Goal: Information Seeking & Learning: Learn about a topic

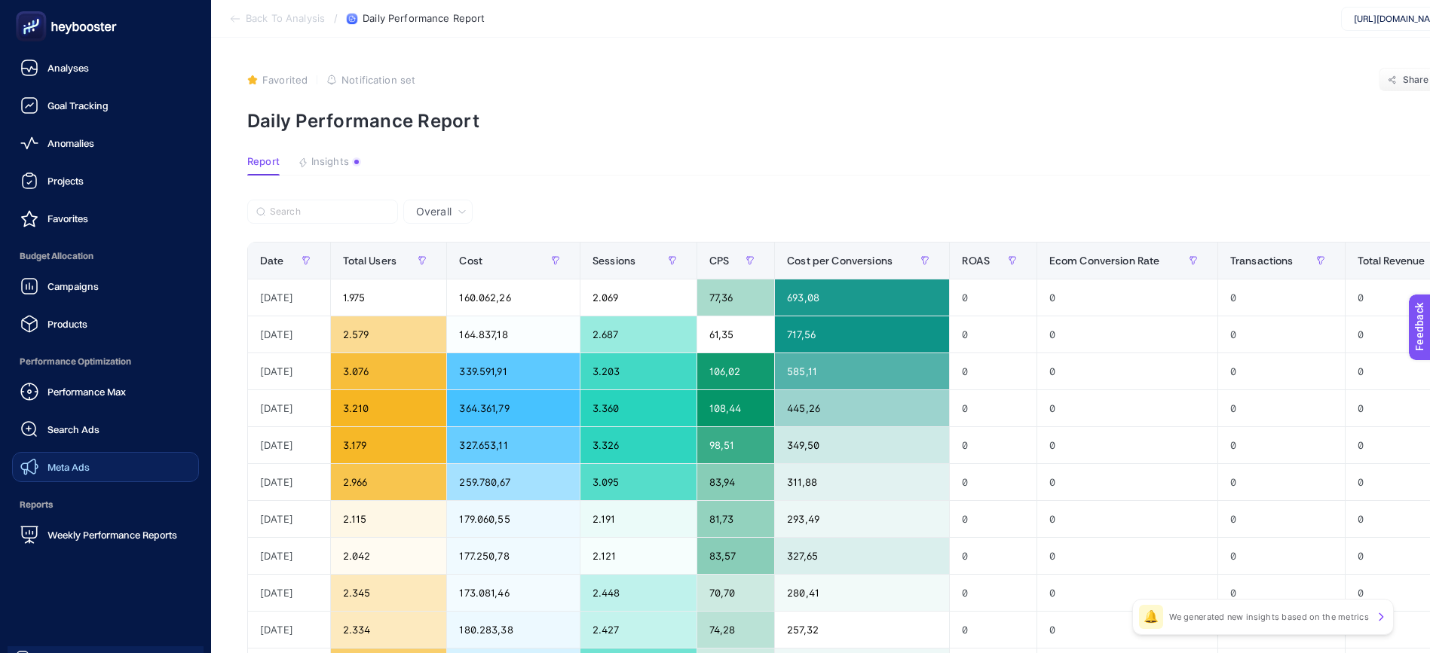
click at [54, 472] on span "Meta Ads" at bounding box center [68, 467] width 42 height 12
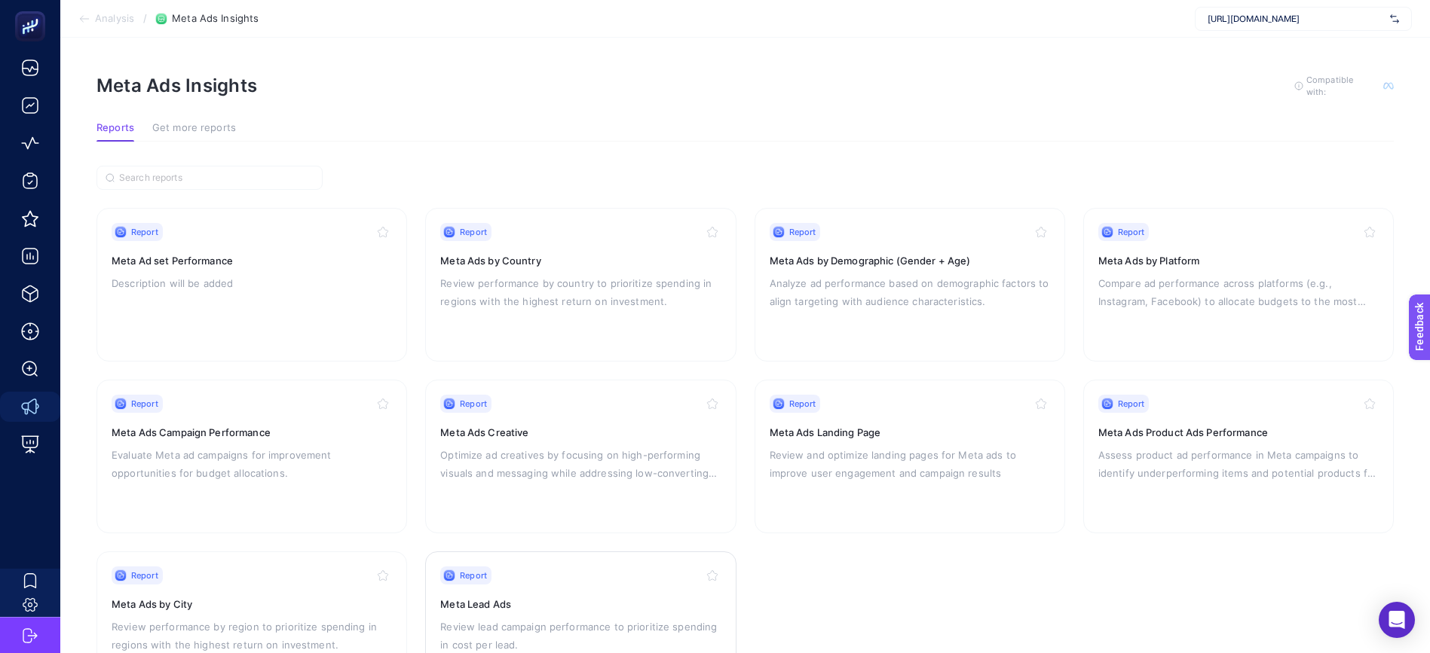
click at [454, 577] on icon at bounding box center [449, 576] width 11 height 11
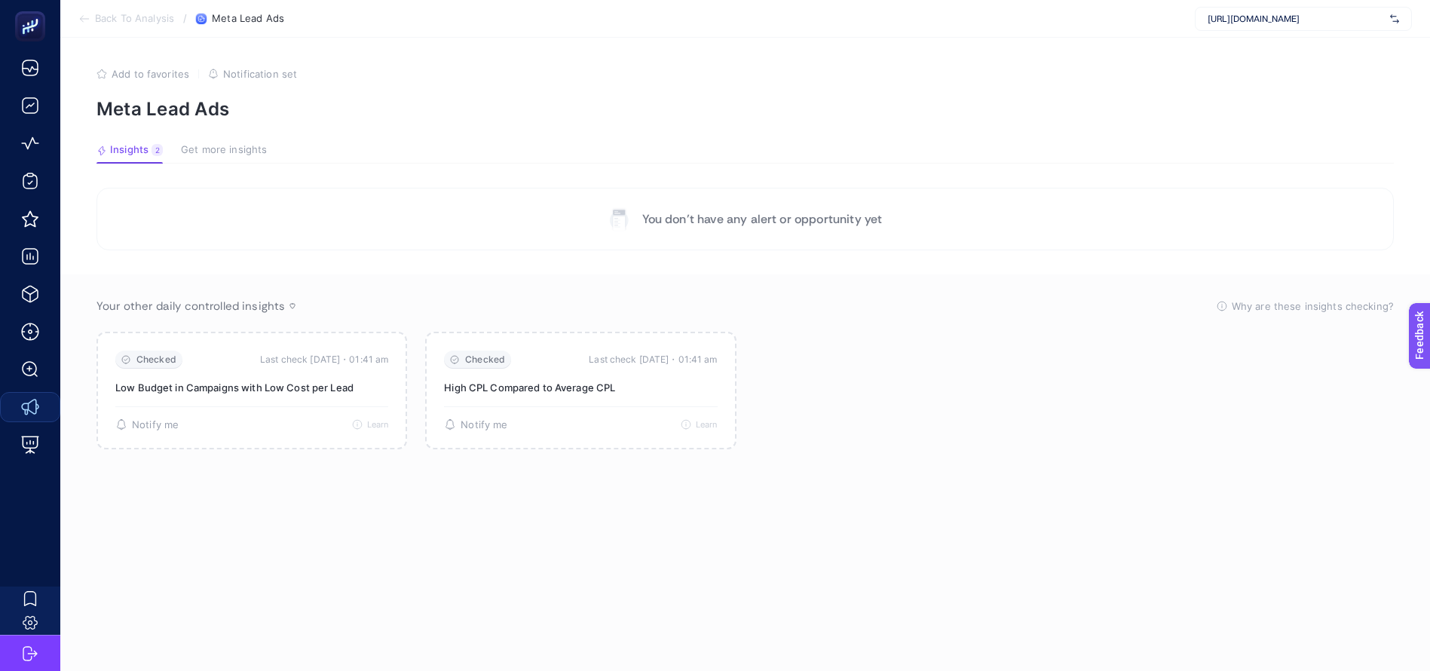
click at [185, 151] on span "Get more insights" at bounding box center [224, 150] width 86 height 12
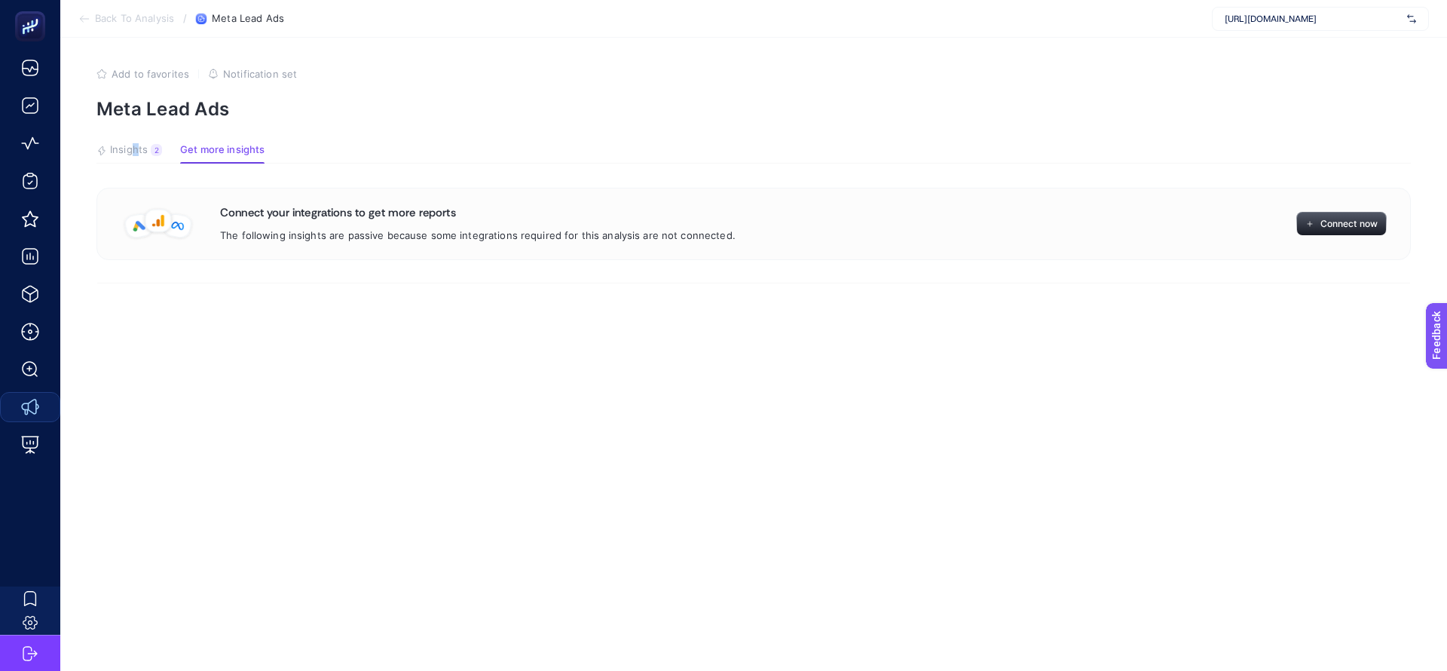
drag, startPoint x: 138, startPoint y: 171, endPoint x: 134, endPoint y: 164, distance: 7.8
click at [135, 165] on article "Add to favorites false Notification set Meta Lead Ads Insights 2 We generated n…" at bounding box center [753, 354] width 1387 height 633
click at [128, 162] on section "Insights 2 We generated new insights based on the metrics Get more insights" at bounding box center [753, 154] width 1314 height 20
click at [143, 146] on span "Insights" at bounding box center [129, 150] width 38 height 12
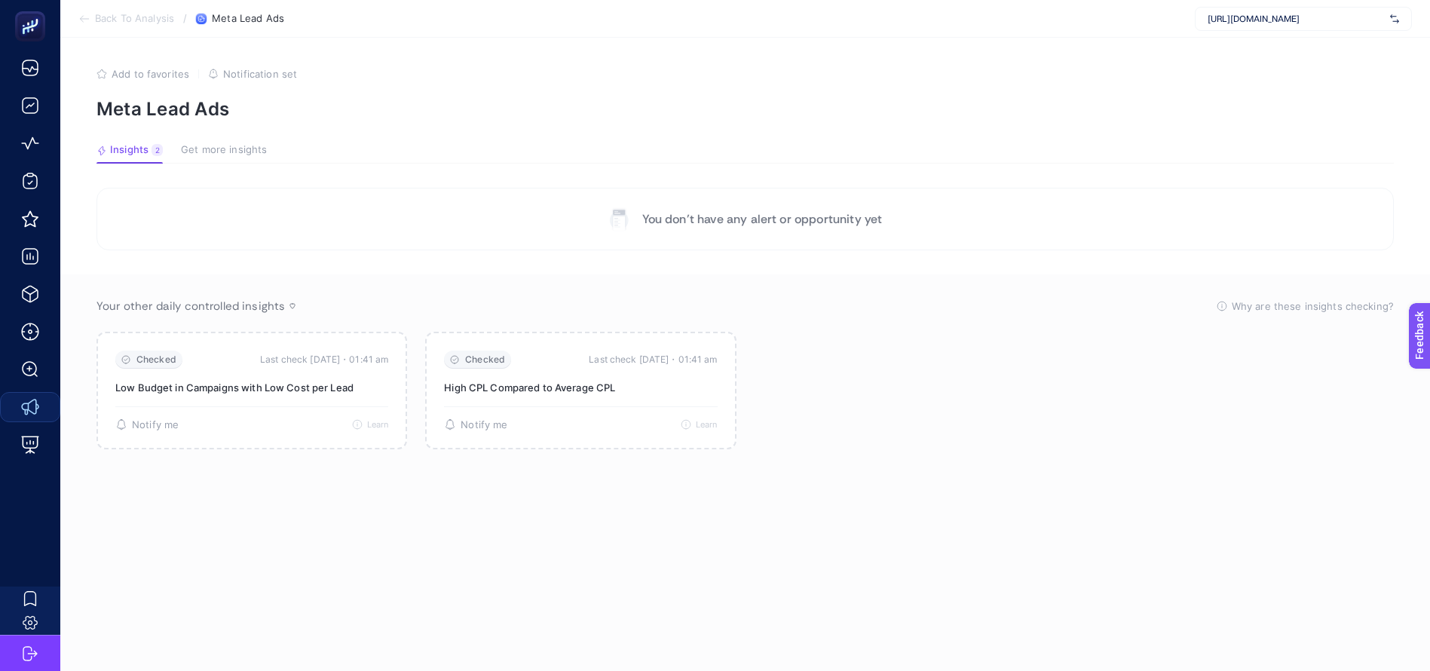
click at [1335, 35] on section "Back To Analysis / Meta Lead Ads https://medicalparkinternational.net/" at bounding box center [744, 19] width 1369 height 38
click at [1334, 20] on span "[URL][DOMAIN_NAME]" at bounding box center [1295, 19] width 176 height 12
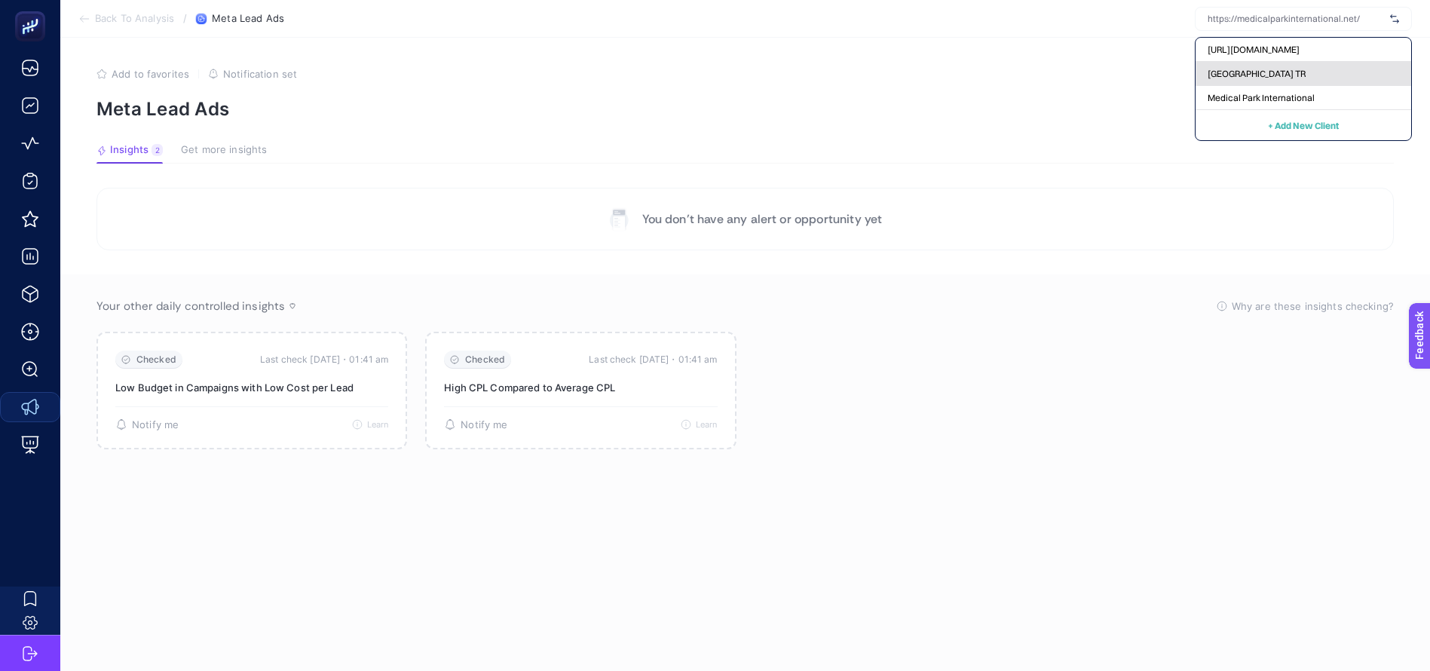
click at [1306, 74] on div "Medical Park TR" at bounding box center [1303, 74] width 216 height 24
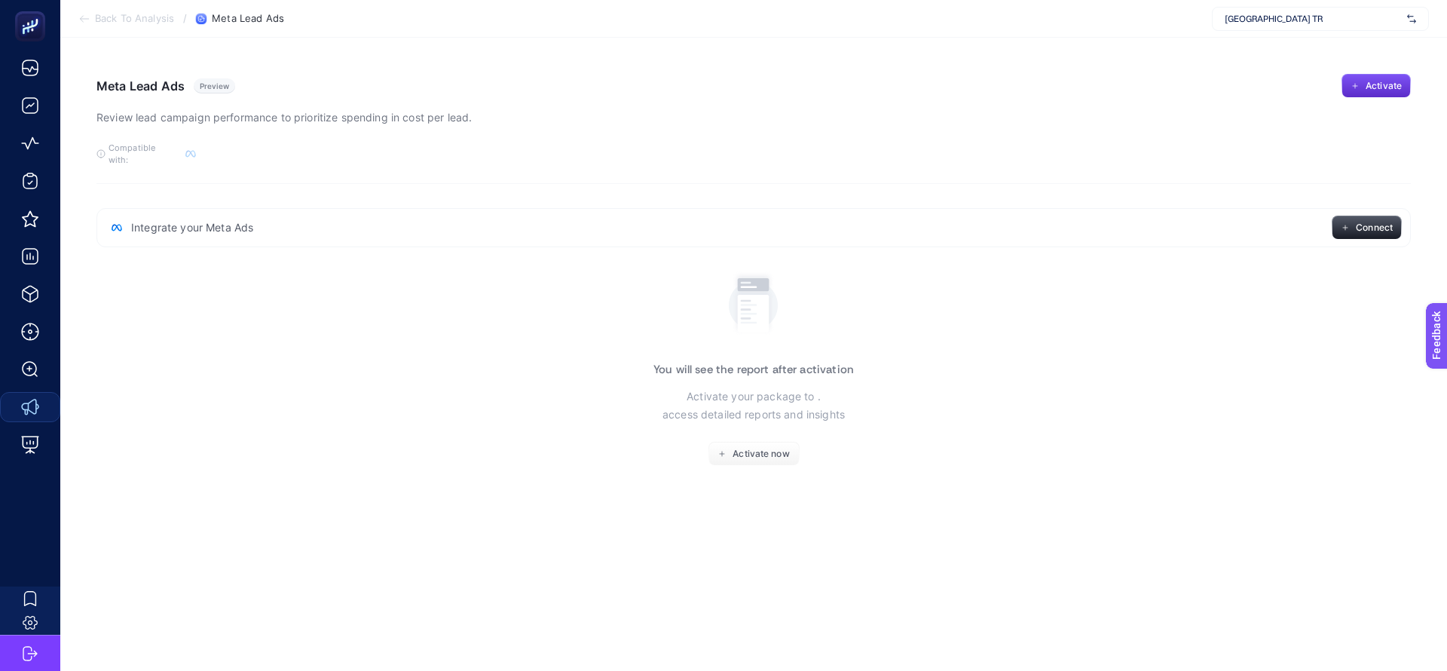
click at [1308, 23] on div "Medical Park TR" at bounding box center [1320, 19] width 217 height 24
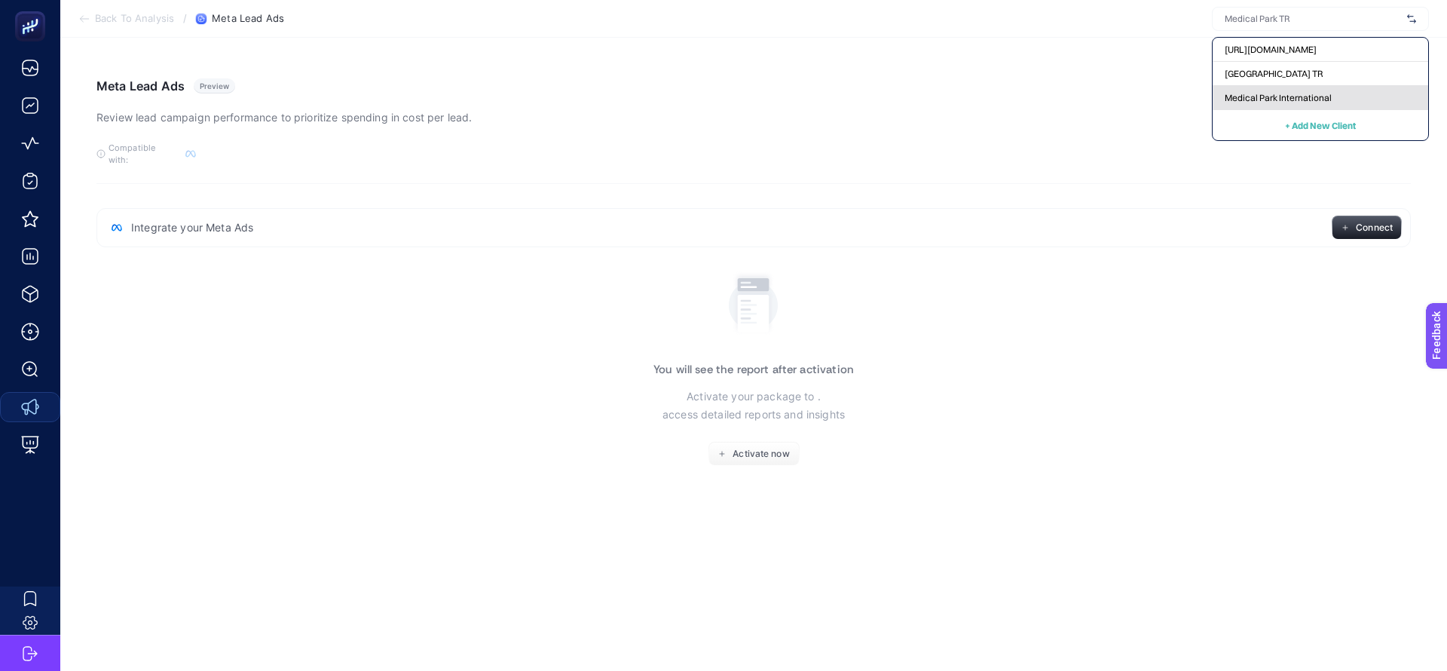
click at [1276, 90] on div "Medical Park International" at bounding box center [1321, 98] width 216 height 24
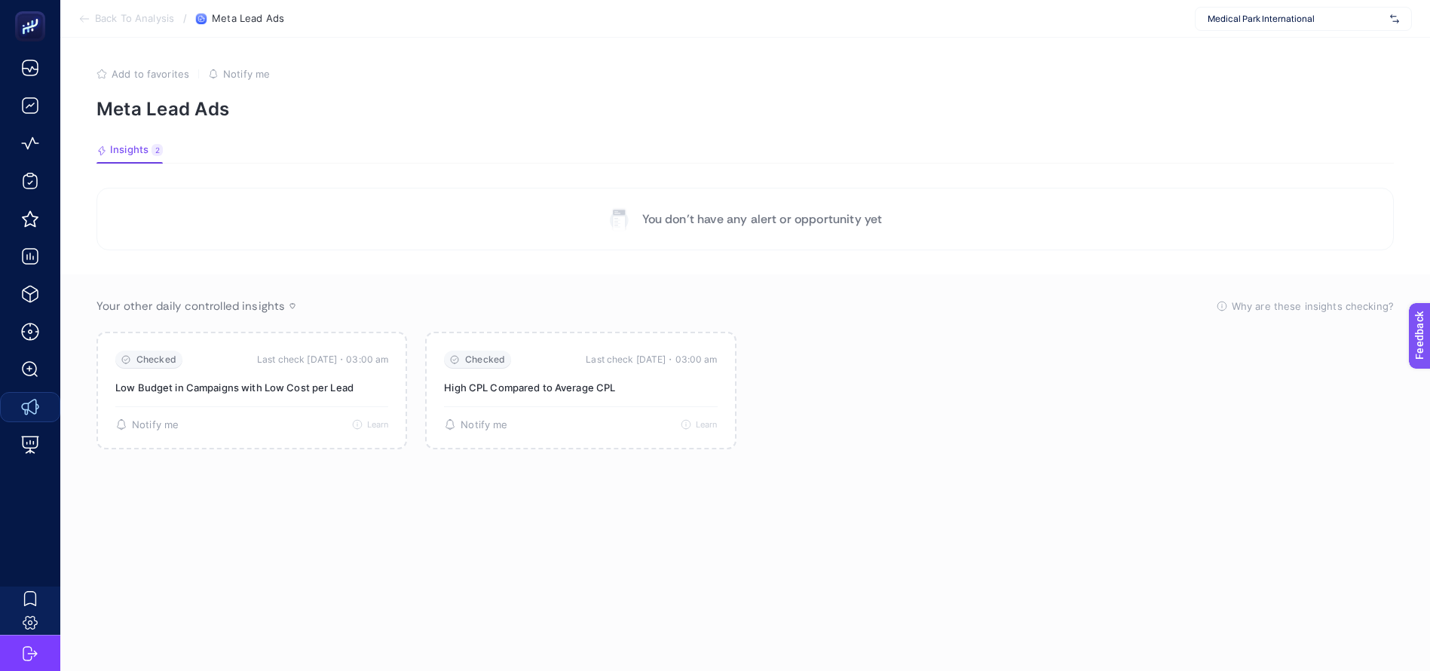
click at [1281, 25] on div "Medical Park International" at bounding box center [1303, 19] width 217 height 24
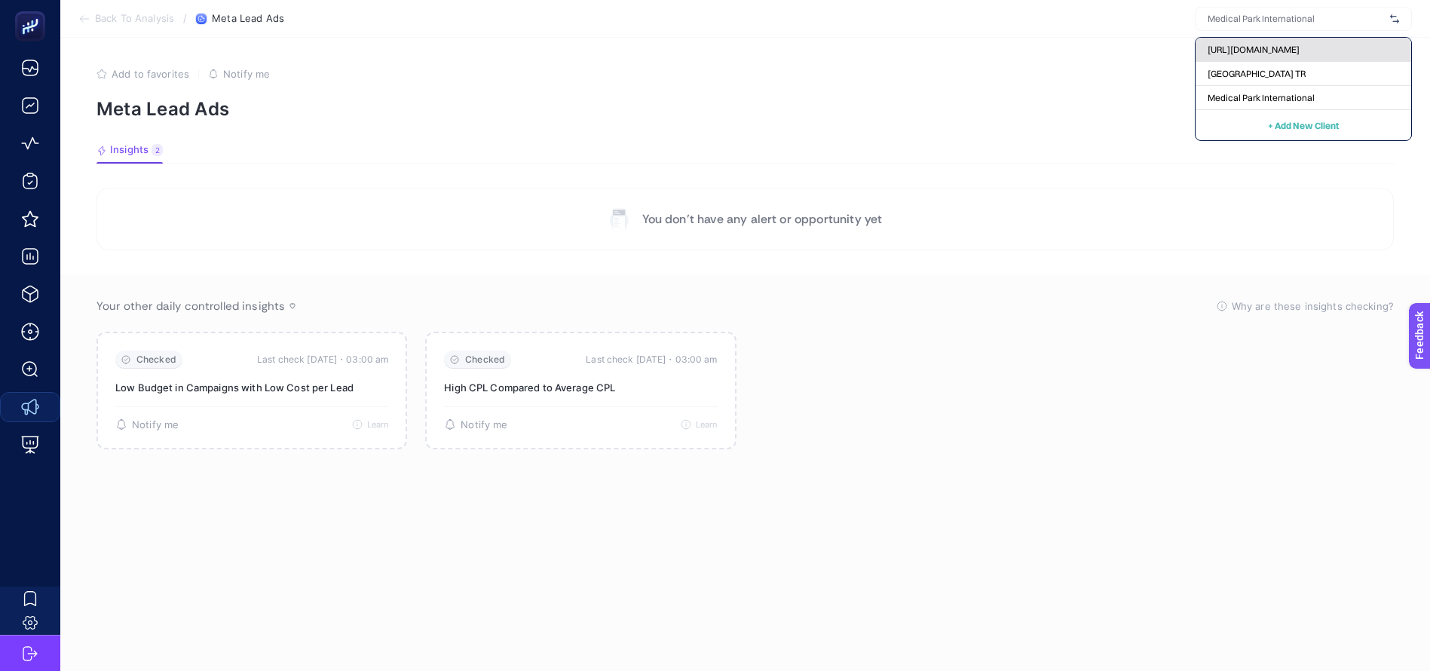
click at [1269, 44] on span "[URL][DOMAIN_NAME]" at bounding box center [1253, 50] width 92 height 12
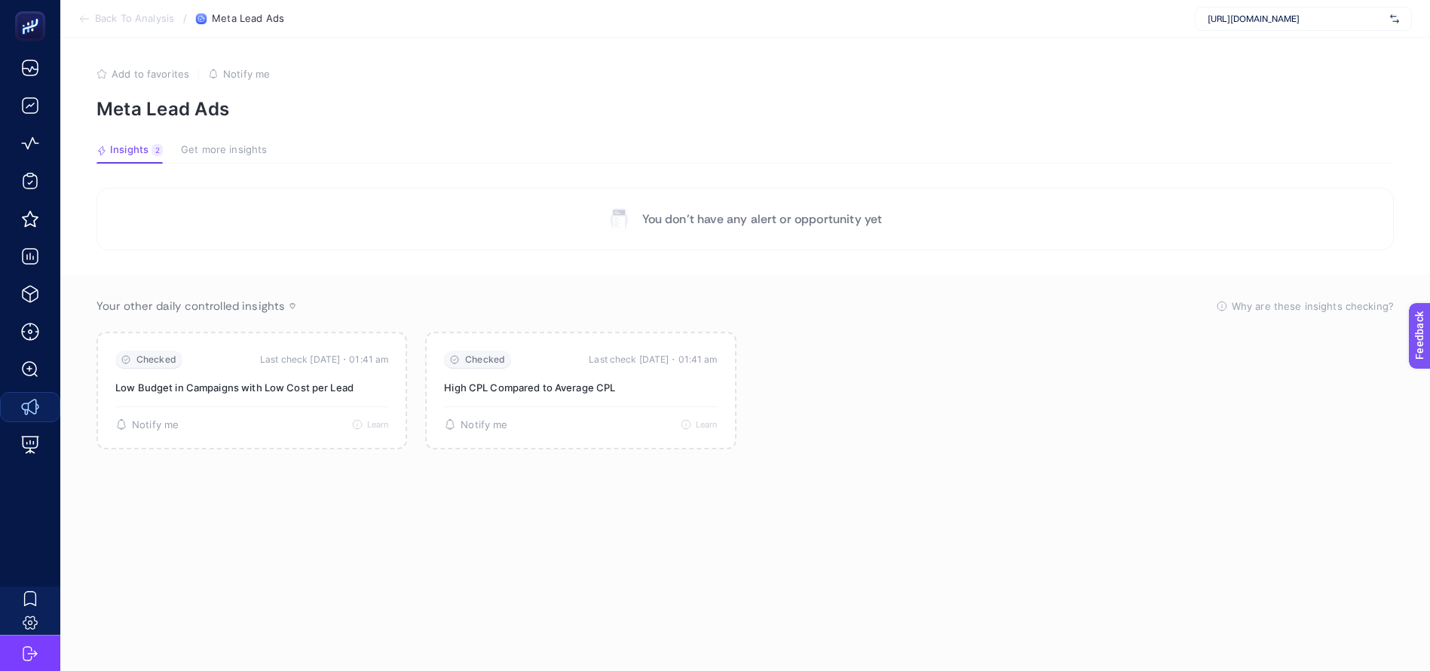
click at [259, 143] on article "Add to favorites false Notify me Meta Lead Ads Insights 2 We generated new insi…" at bounding box center [744, 354] width 1369 height 633
click at [243, 159] on button "Get more insights" at bounding box center [224, 154] width 86 height 20
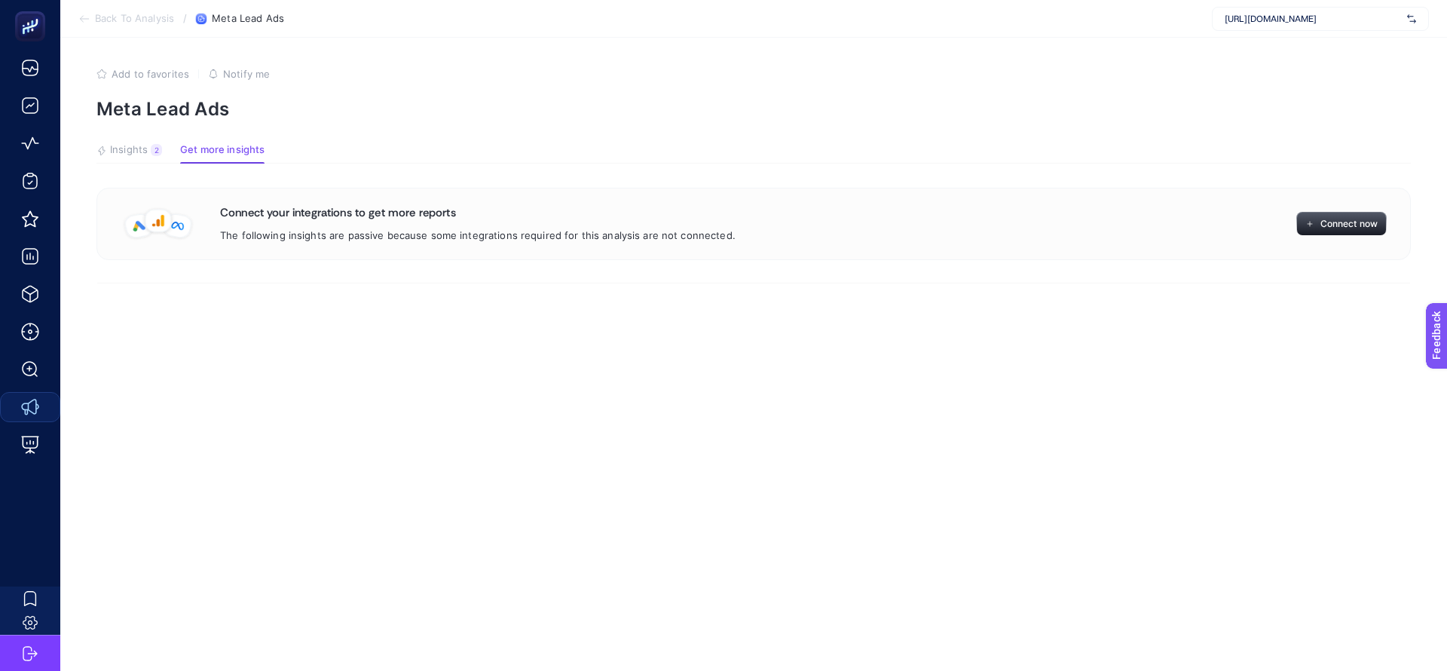
drag, startPoint x: 476, startPoint y: 542, endPoint x: 469, endPoint y: 534, distance: 10.7
click at [471, 536] on article "Add to favorites false Notify me Meta Lead Ads Insights 2 We generated new insi…" at bounding box center [753, 354] width 1387 height 633
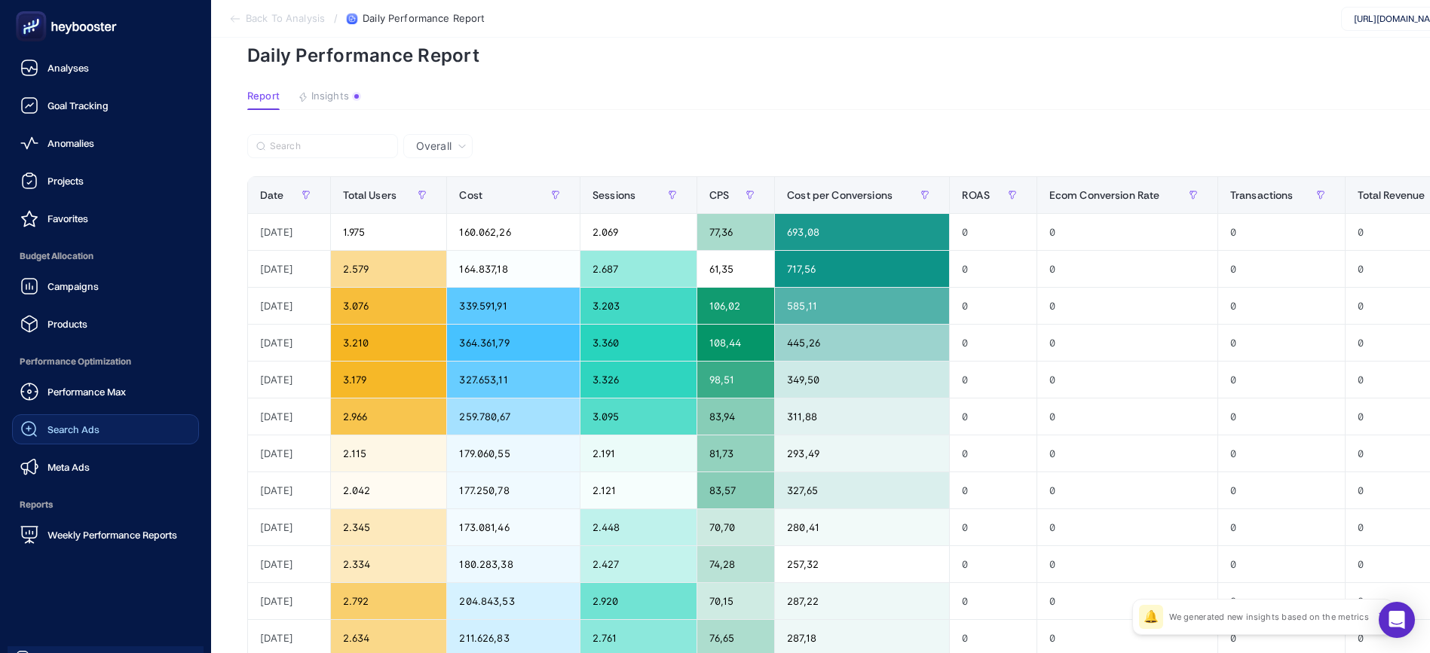
scroll to position [339, 0]
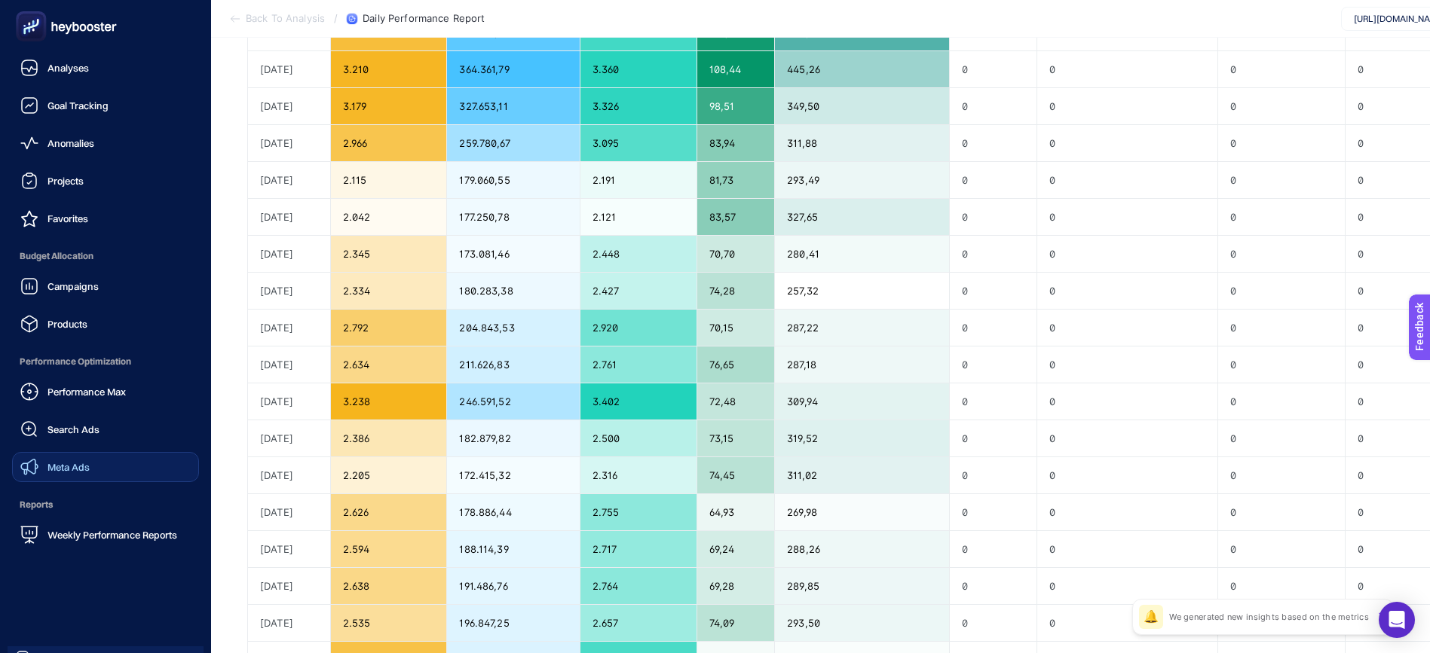
click at [81, 467] on span "Meta Ads" at bounding box center [68, 467] width 42 height 12
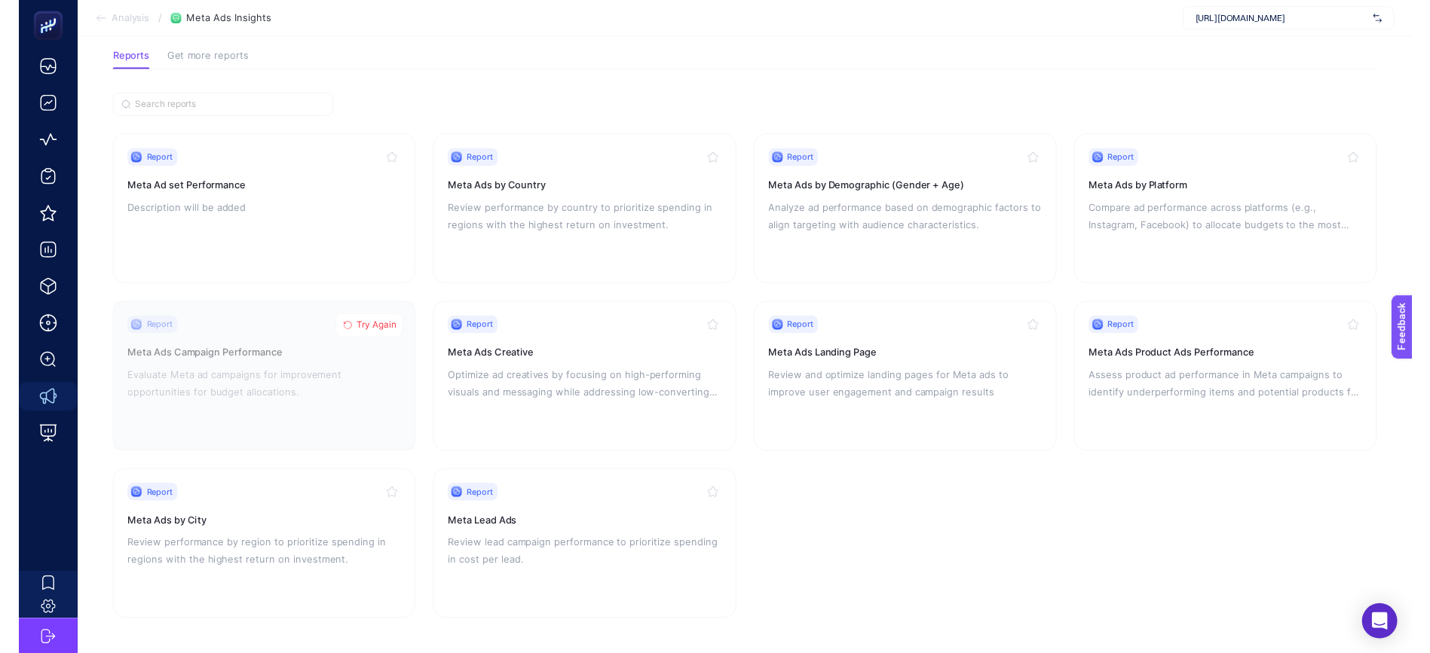
scroll to position [86, 0]
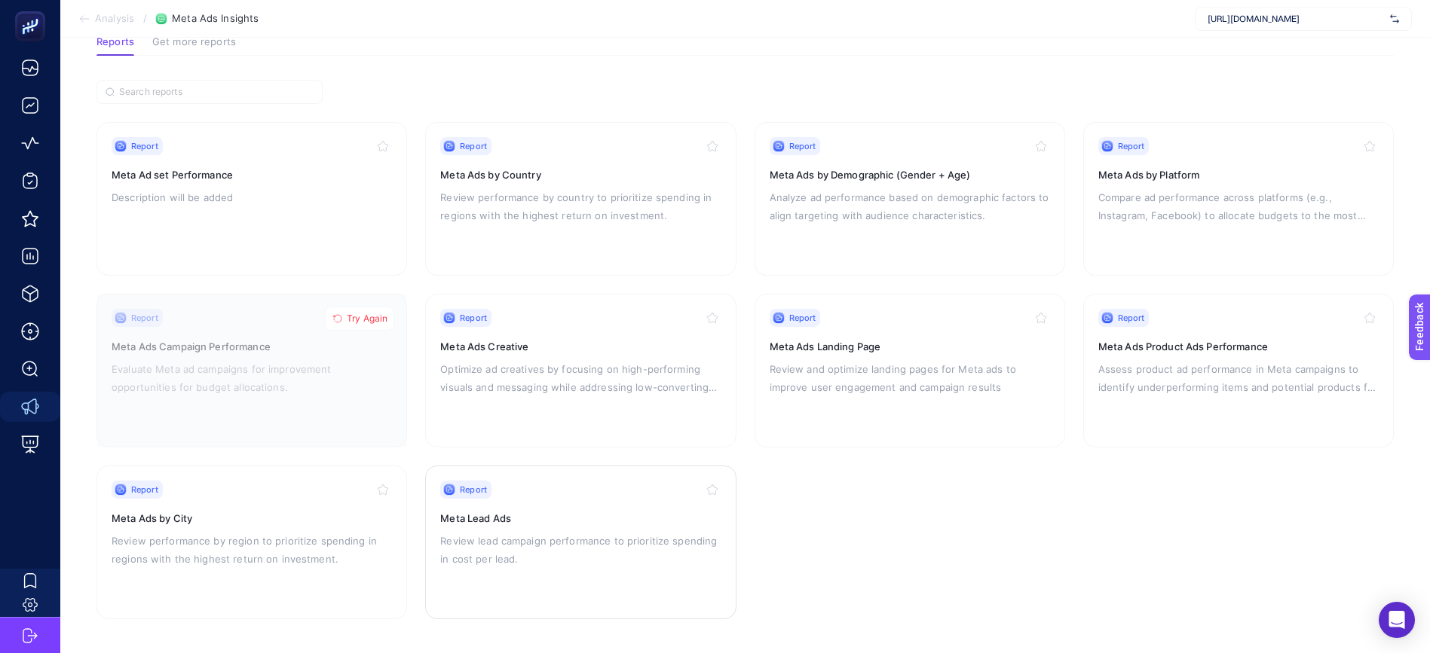
click at [488, 515] on h3 "Meta Lead Ads" at bounding box center [580, 518] width 280 height 15
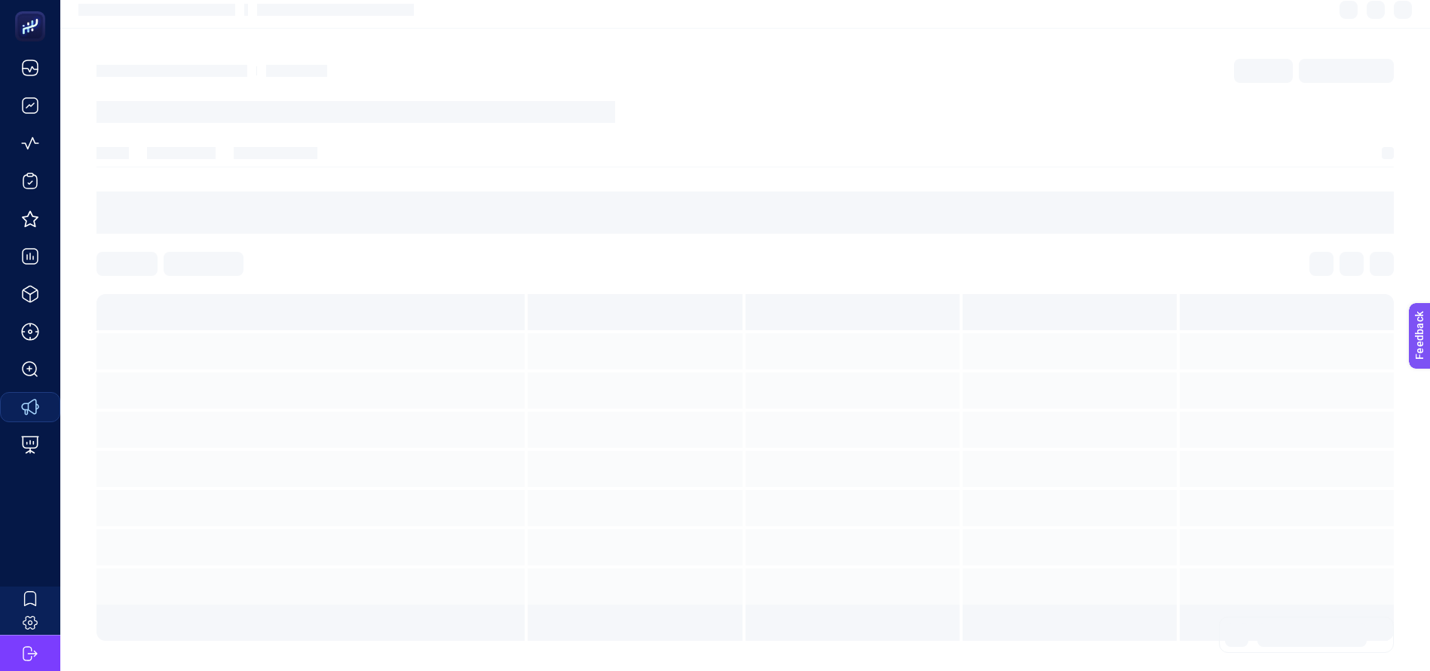
scroll to position [6, 0]
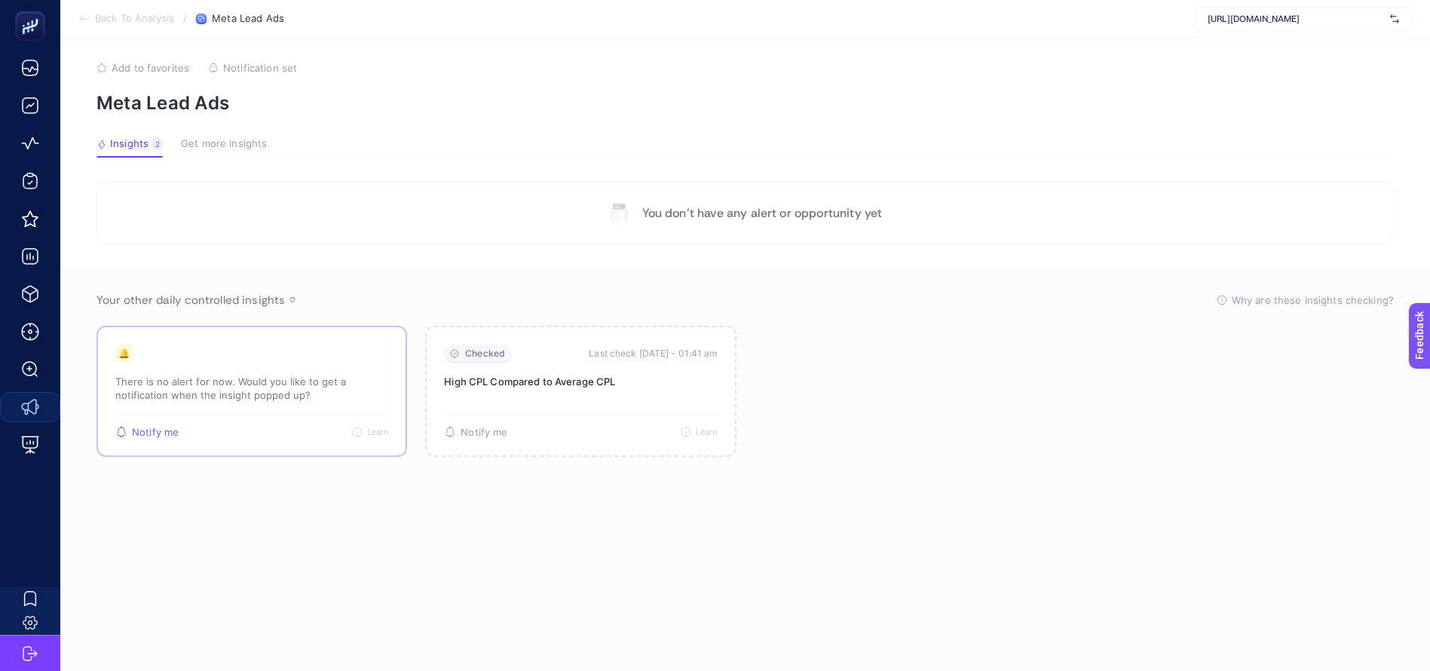
click at [314, 399] on p "There is no alert for now. Would you like to get a notification when the insigh…" at bounding box center [251, 388] width 273 height 27
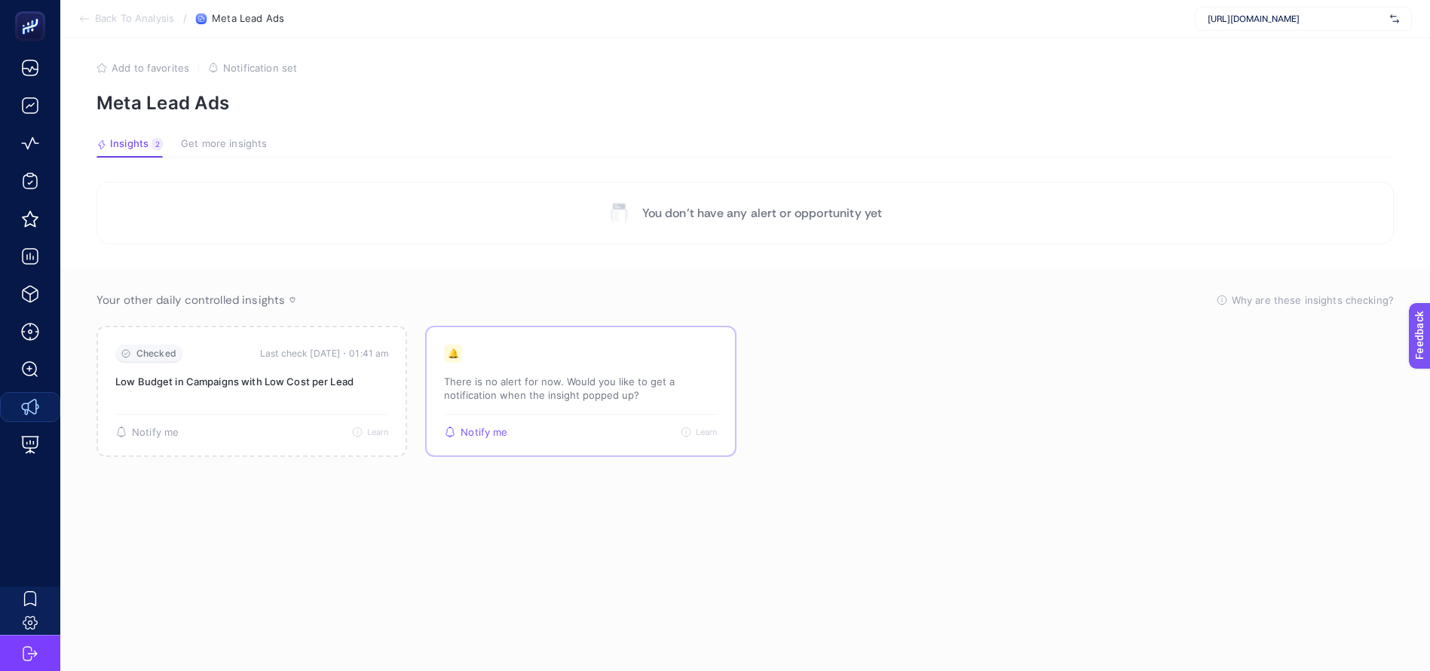
click at [656, 379] on p "There is no alert for now. Would you like to get a notification when the insigh…" at bounding box center [580, 388] width 273 height 27
click at [244, 135] on article "Add to favorites false Notification set Meta Lead Ads Insights 2 We generated n…" at bounding box center [744, 348] width 1369 height 633
click at [238, 131] on article "Add to favorites false Notification set Meta Lead Ads Insights 2 We generated n…" at bounding box center [744, 348] width 1369 height 633
click at [239, 141] on span "Get more insights" at bounding box center [224, 144] width 86 height 12
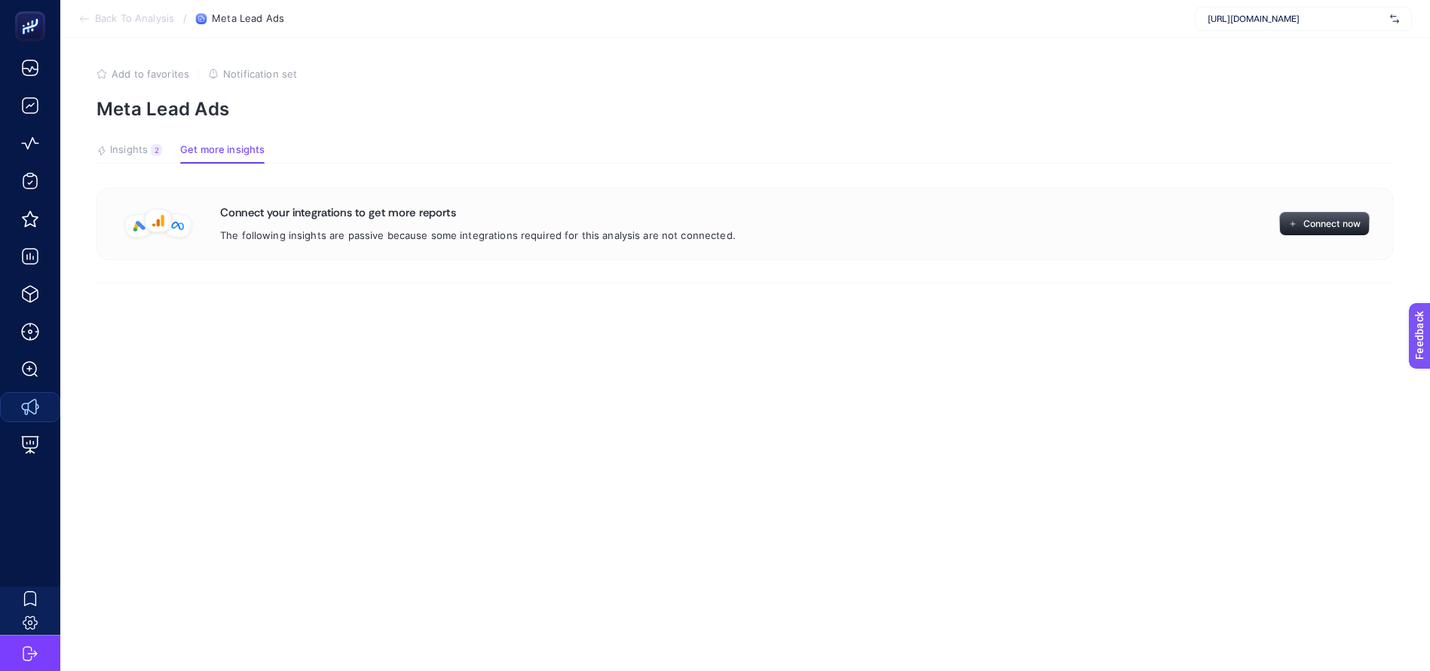
scroll to position [0, 0]
click at [124, 142] on article "Add to favorites false Notification set Meta Lead Ads Insights 2 We generated n…" at bounding box center [753, 354] width 1387 height 633
click at [121, 154] on span "Insights" at bounding box center [129, 150] width 38 height 12
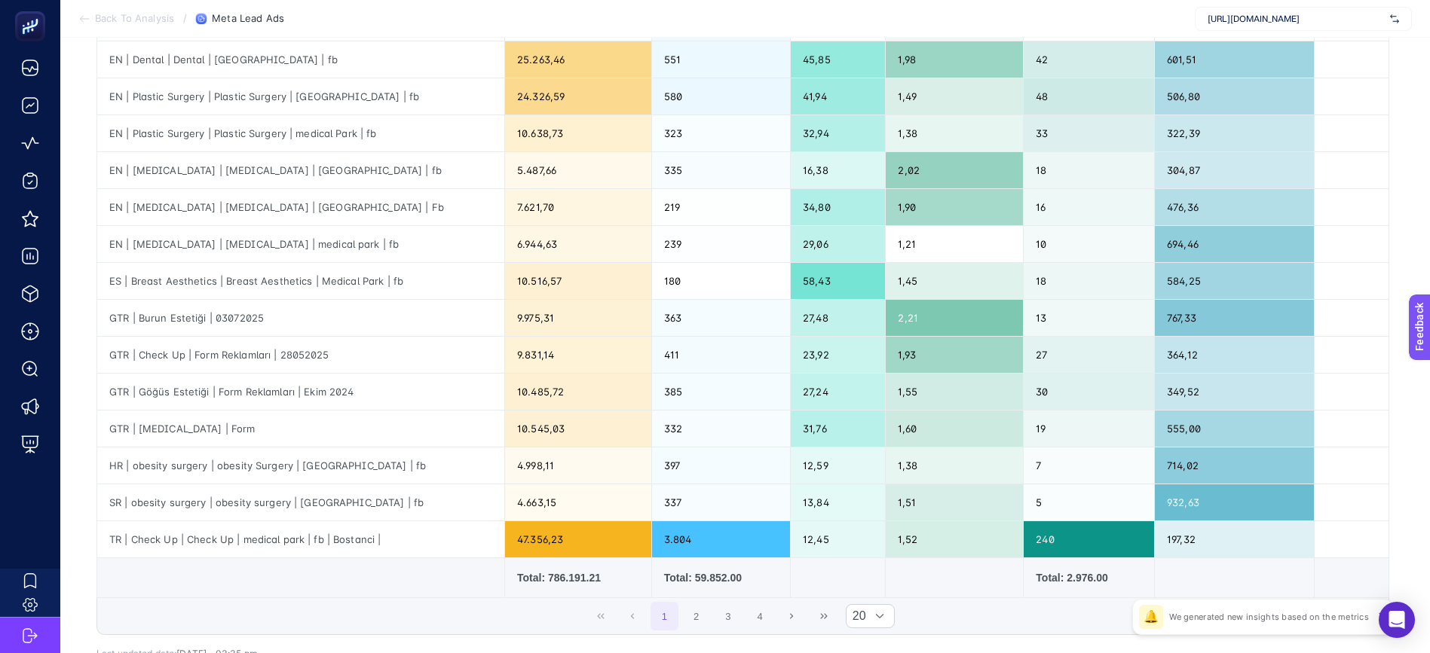
scroll to position [562, 0]
